Goal: Task Accomplishment & Management: Use online tool/utility

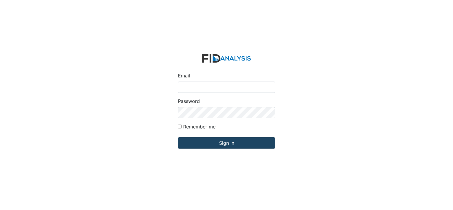
type input "[PERSON_NAME][EMAIL_ADDRESS][DOMAIN_NAME]"
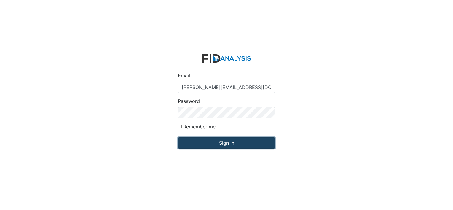
click at [206, 142] on input "Sign in" at bounding box center [226, 142] width 97 height 11
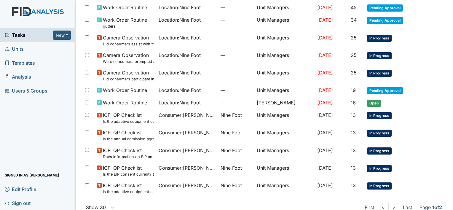
scroll to position [376, 0]
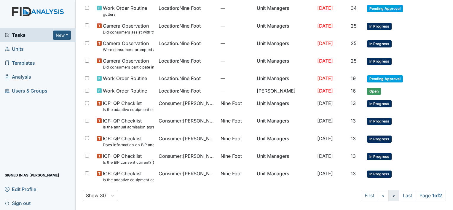
click at [389, 197] on link ">" at bounding box center [394, 195] width 11 height 11
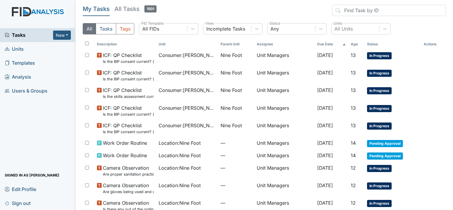
click at [448, 205] on main "My Tasks All Tasks 1501 All Tasks Tags All FIDs FID Template Incomplete Tasks V…" at bounding box center [265, 105] width 378 height 210
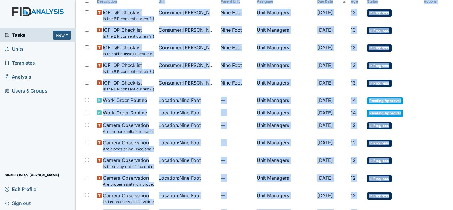
click at [450, 206] on main "My Tasks All Tasks 1501 All Tasks Tags All FIDs FID Template Incomplete Tasks V…" at bounding box center [265, 105] width 378 height 210
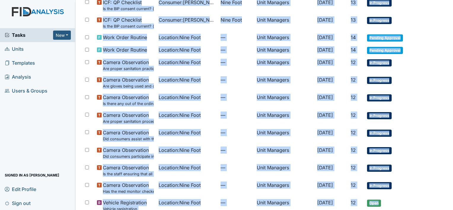
scroll to position [110, 0]
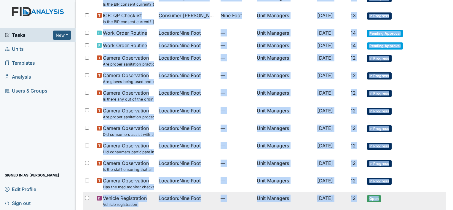
click at [433, 194] on td at bounding box center [434, 194] width 25 height 5
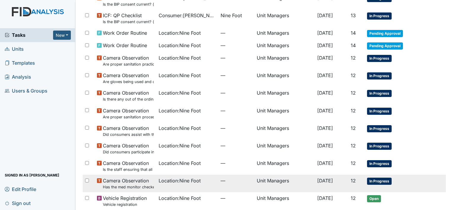
click at [176, 183] on span "Location : Nine Foot" at bounding box center [180, 180] width 42 height 7
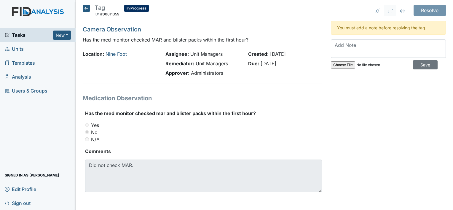
click at [86, 8] on icon at bounding box center [86, 8] width 7 height 7
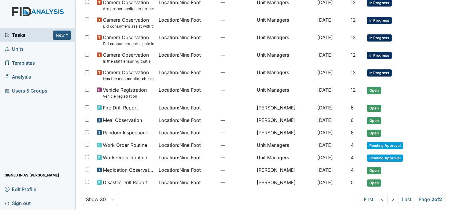
scroll to position [221, 0]
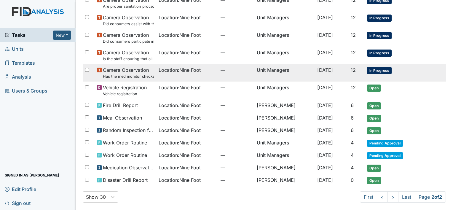
click at [268, 68] on td "Unit Managers" at bounding box center [285, 73] width 61 height 18
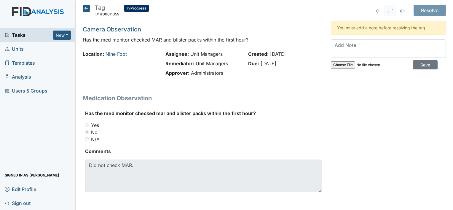
click at [85, 9] on icon at bounding box center [86, 8] width 7 height 7
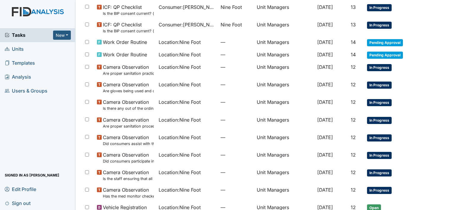
scroll to position [107, 0]
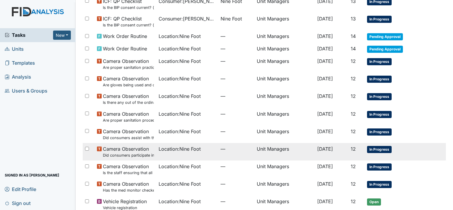
click at [182, 149] on span "Location : Nine Foot" at bounding box center [180, 148] width 42 height 7
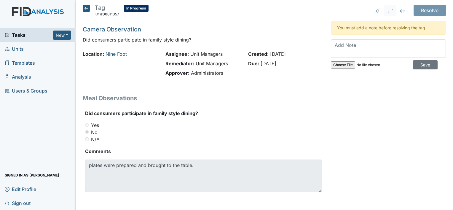
click at [85, 8] on icon at bounding box center [86, 8] width 7 height 7
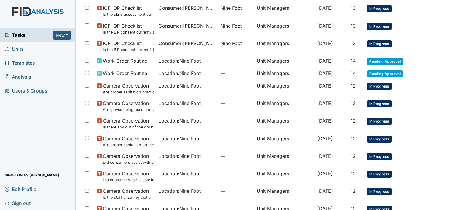
scroll to position [78, 0]
